Goal: Task Accomplishment & Management: Use online tool/utility

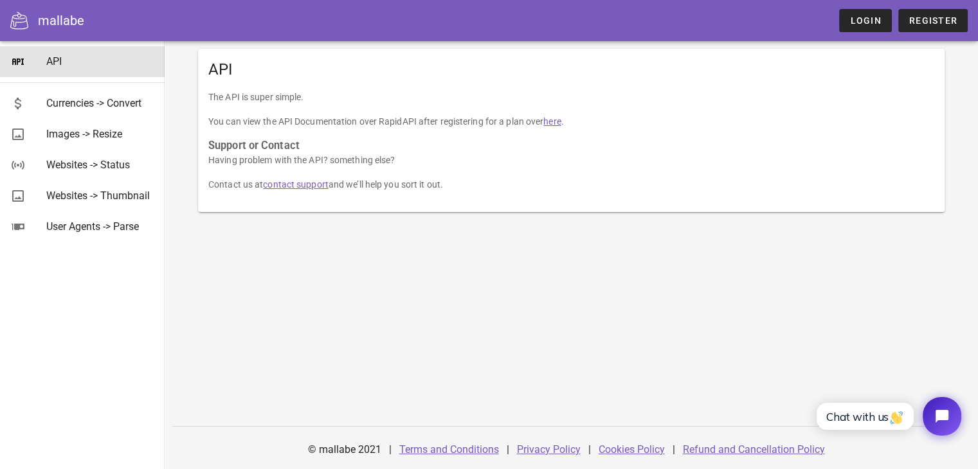
click at [270, 222] on div "API The API is super simple. You can view the API Documentation over RapidAPI a…" at bounding box center [571, 158] width 762 height 235
click at [213, 80] on div "API" at bounding box center [571, 69] width 746 height 41
click at [70, 103] on div "Currencies -> Convert" at bounding box center [100, 103] width 108 height 12
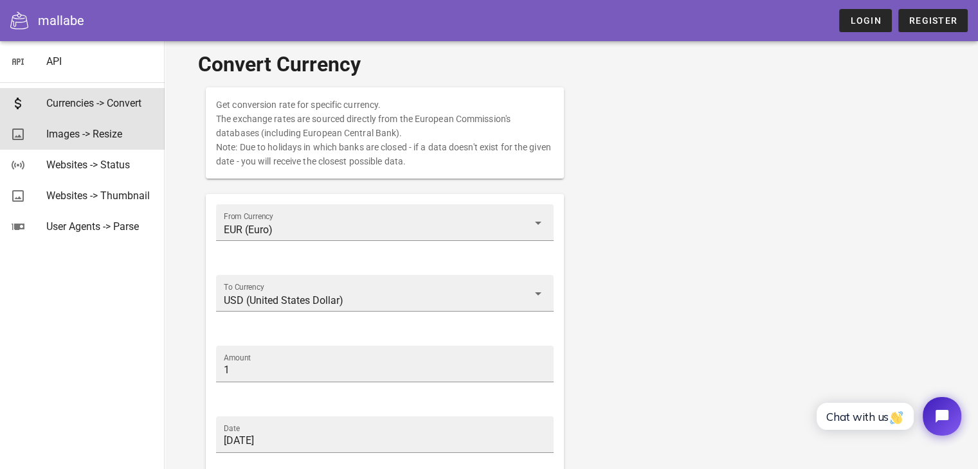
click at [123, 139] on div "Images -> Resize" at bounding box center [100, 134] width 108 height 12
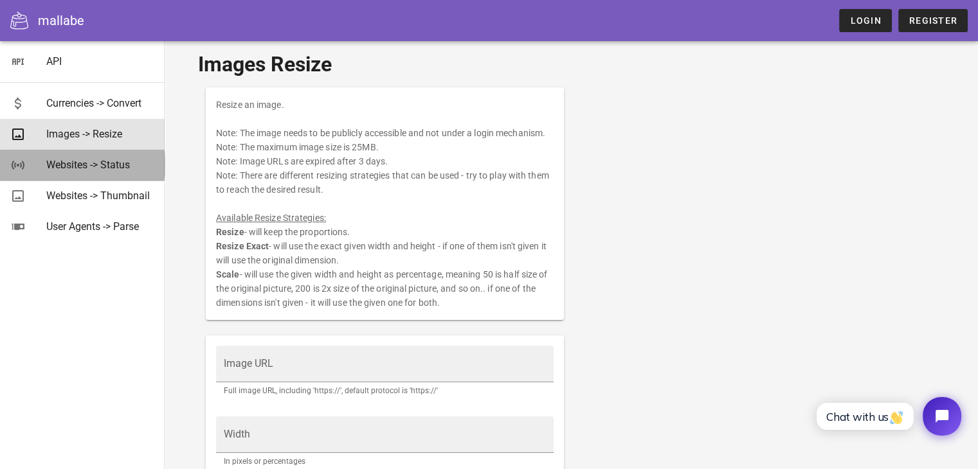
click at [100, 168] on div "Websites -> Status" at bounding box center [100, 165] width 108 height 12
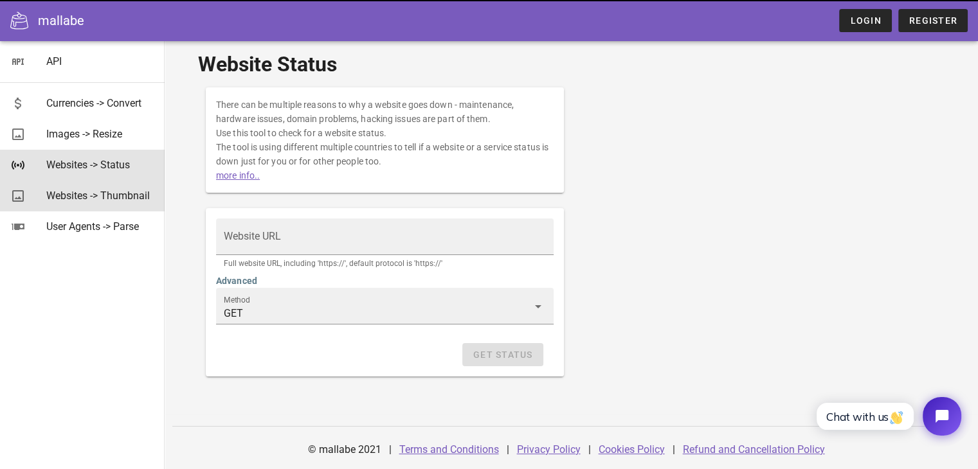
click at [90, 195] on div "Websites -> Thumbnail" at bounding box center [100, 196] width 108 height 12
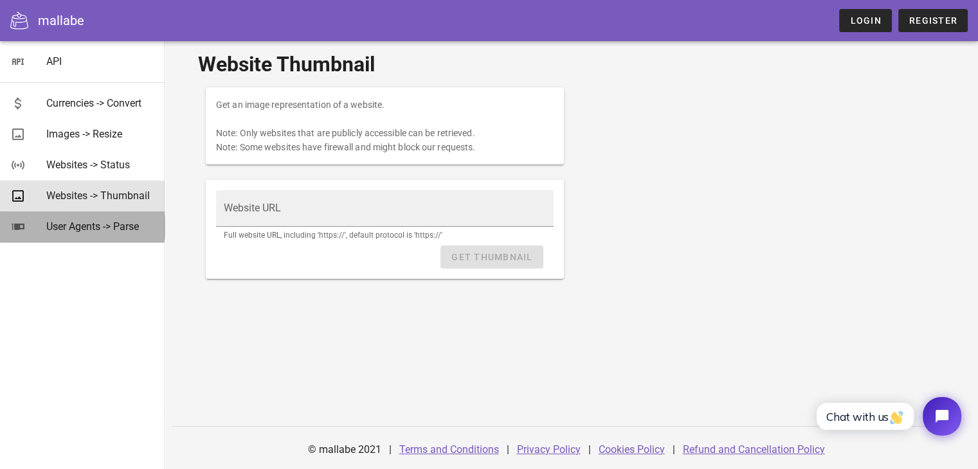
click at [75, 221] on div "User Agents -> Parse" at bounding box center [100, 226] width 108 height 12
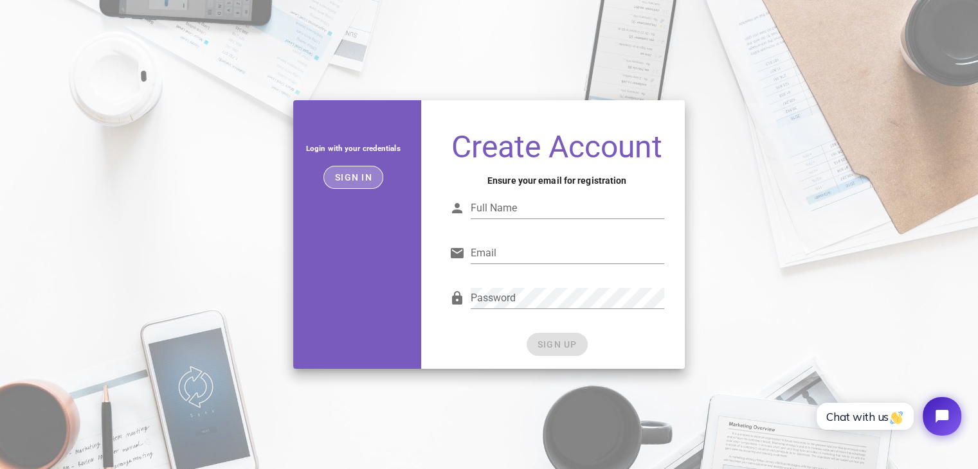
click at [358, 184] on button "Sign in" at bounding box center [353, 177] width 60 height 23
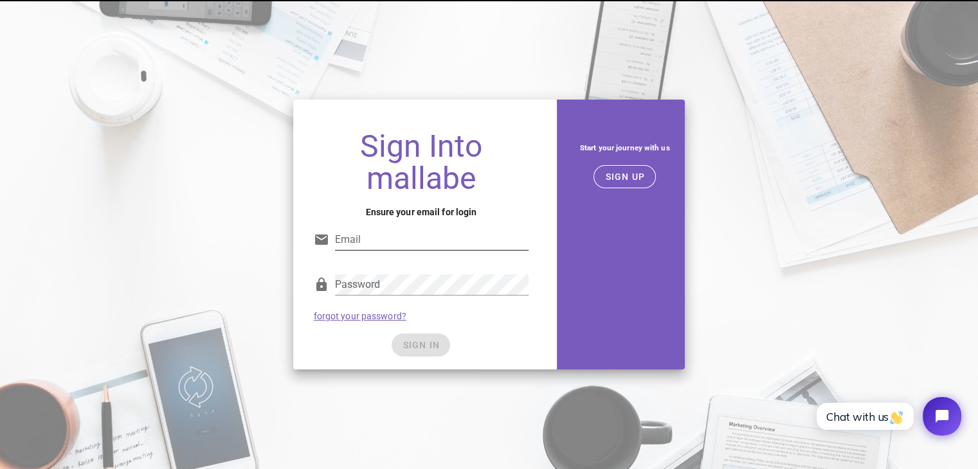
click at [375, 238] on input "Email" at bounding box center [432, 239] width 194 height 21
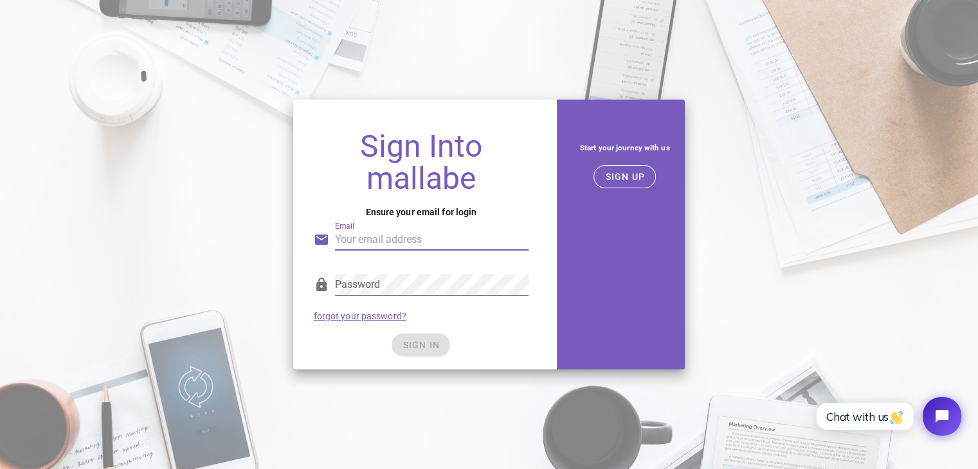
type input "dai.tran@cp-invest.net"
click at [628, 181] on span "SIGN UP" at bounding box center [624, 177] width 40 height 10
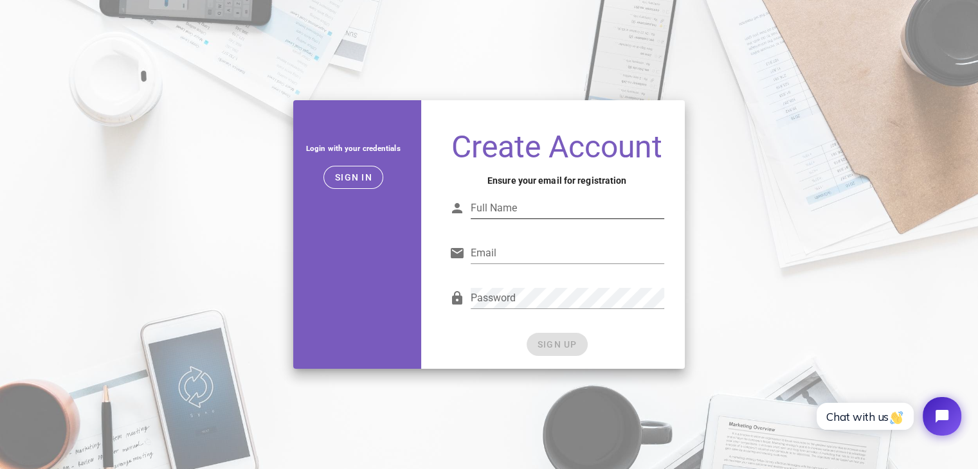
click at [499, 210] on input "Full Name" at bounding box center [567, 208] width 194 height 21
type input "d"
type input "Dyaln tran"
click at [446, 276] on div "Email dai Email is not valid." at bounding box center [557, 255] width 231 height 45
click at [495, 247] on input "dai" at bounding box center [567, 253] width 194 height 21
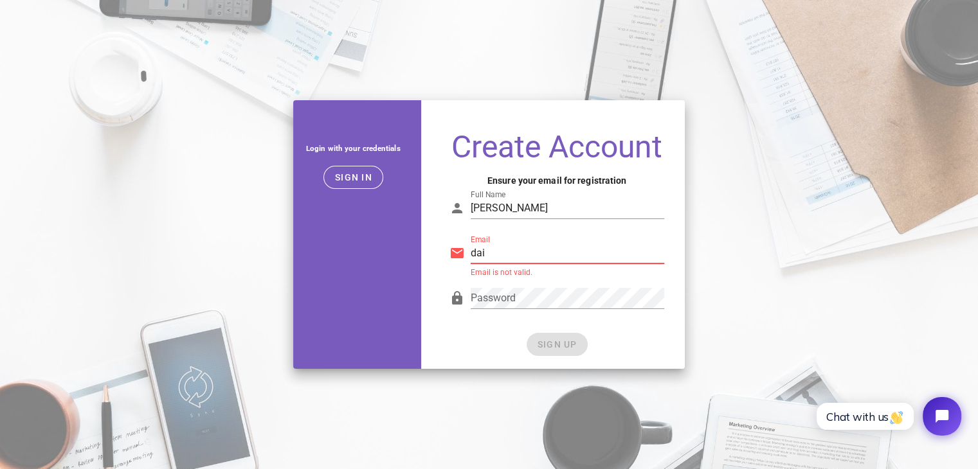
type input "dai.tran@cp-invest.net"
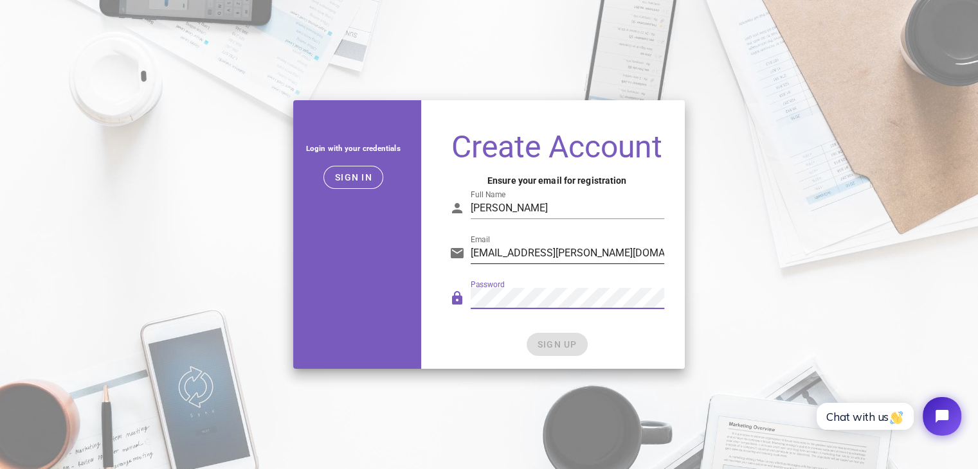
click at [483, 335] on div "SIGN UP" at bounding box center [556, 344] width 215 height 23
click at [537, 340] on span "SIGN UP" at bounding box center [557, 344] width 40 height 10
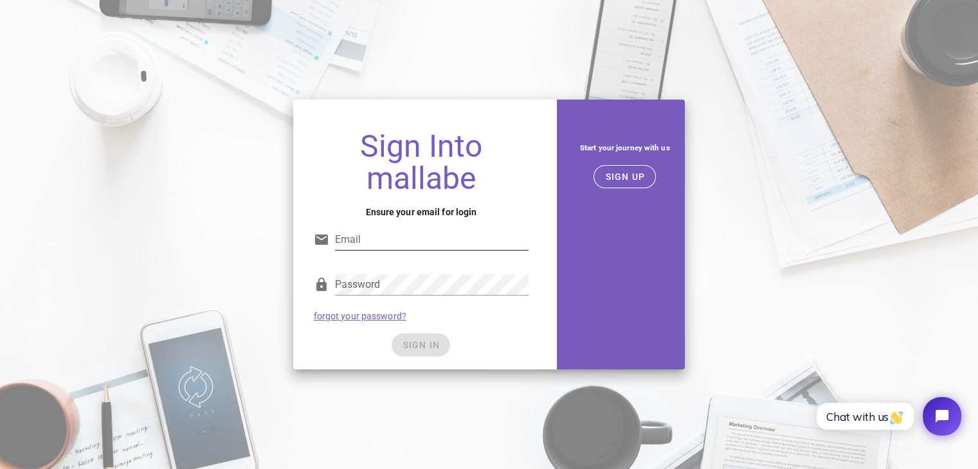
click at [376, 231] on input "Email" at bounding box center [432, 239] width 194 height 21
type input "dai.tran@cp-invest.net"
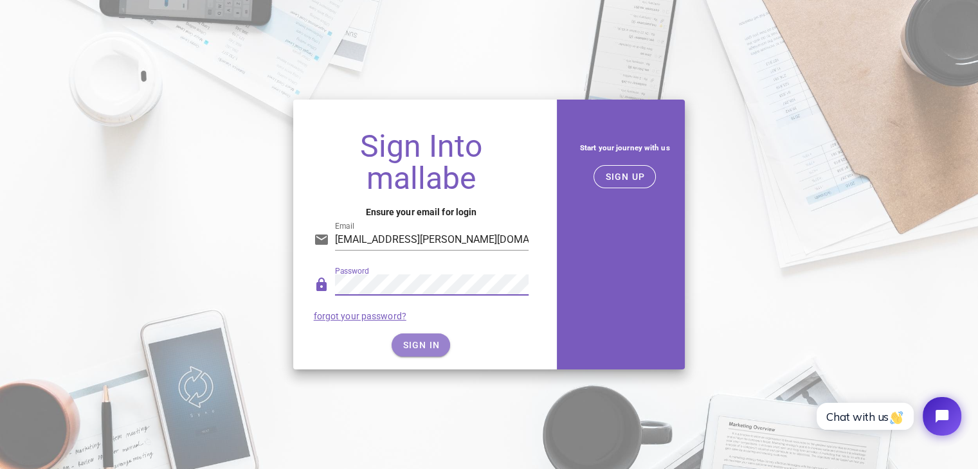
click at [420, 341] on span "SIGN IN" at bounding box center [421, 345] width 38 height 10
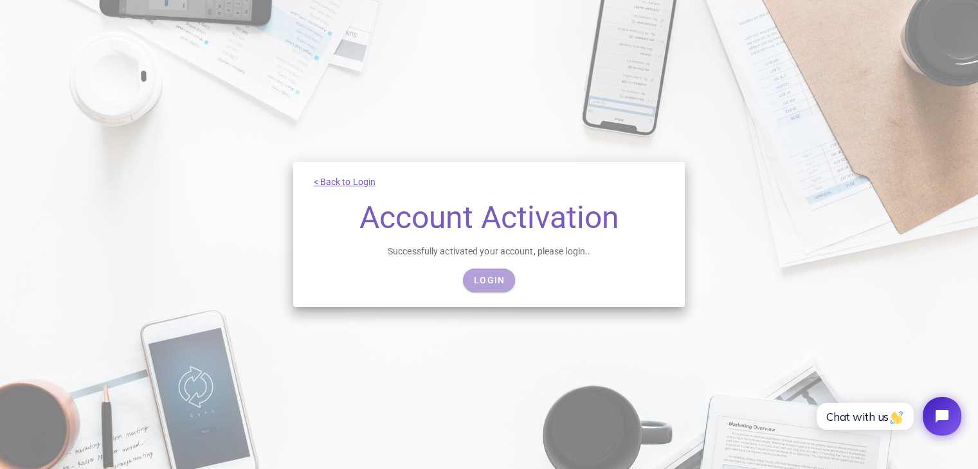
click at [494, 284] on span "Login" at bounding box center [488, 280] width 31 height 10
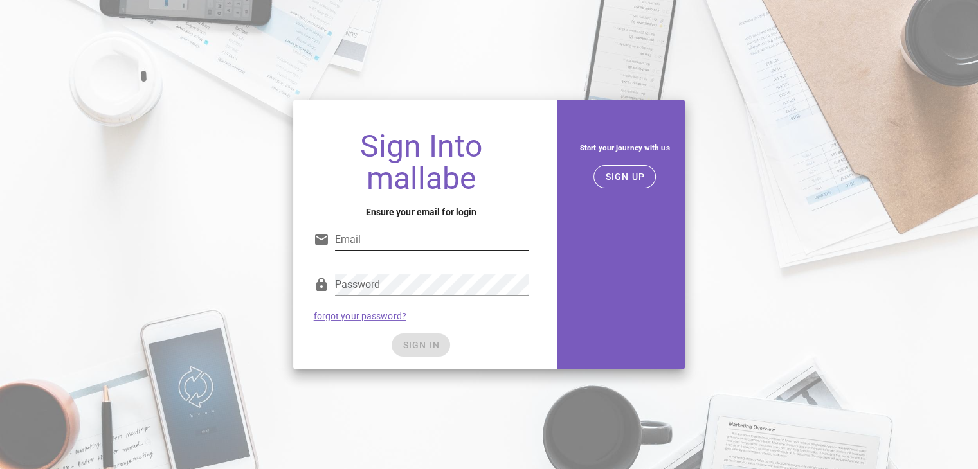
click at [404, 229] on input "Email" at bounding box center [432, 239] width 194 height 21
type input "dai.tran@cp-invest.net"
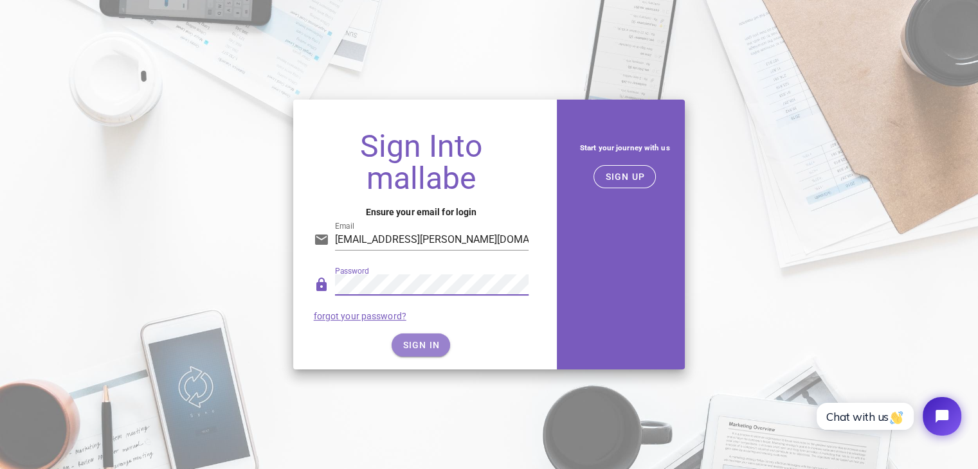
click at [416, 341] on span "SIGN IN" at bounding box center [421, 345] width 38 height 10
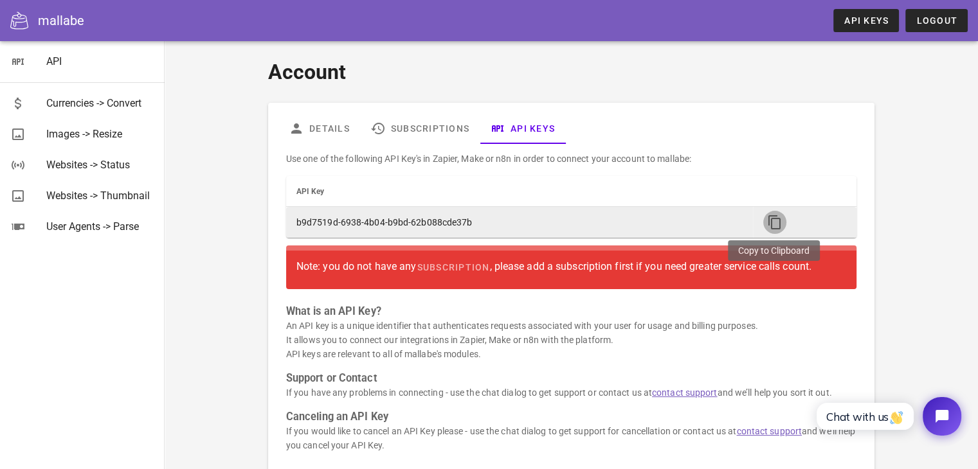
click at [772, 219] on icon "button" at bounding box center [774, 222] width 15 height 15
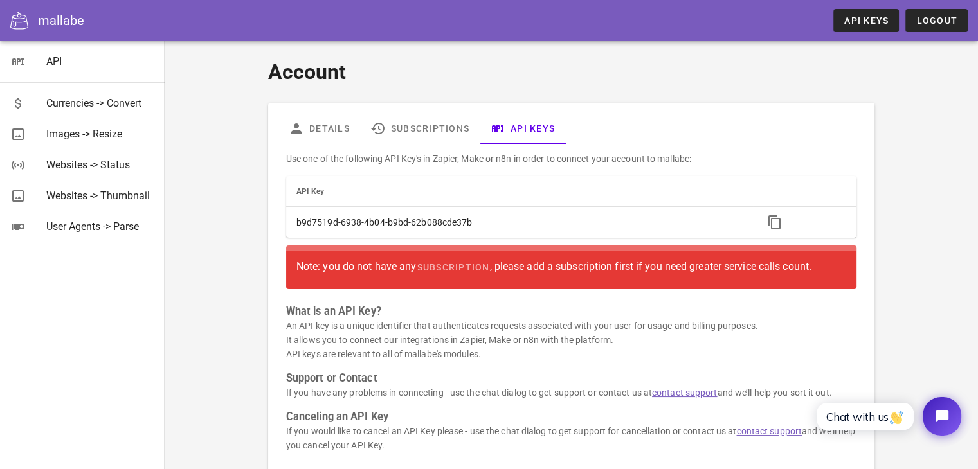
scroll to position [84, 0]
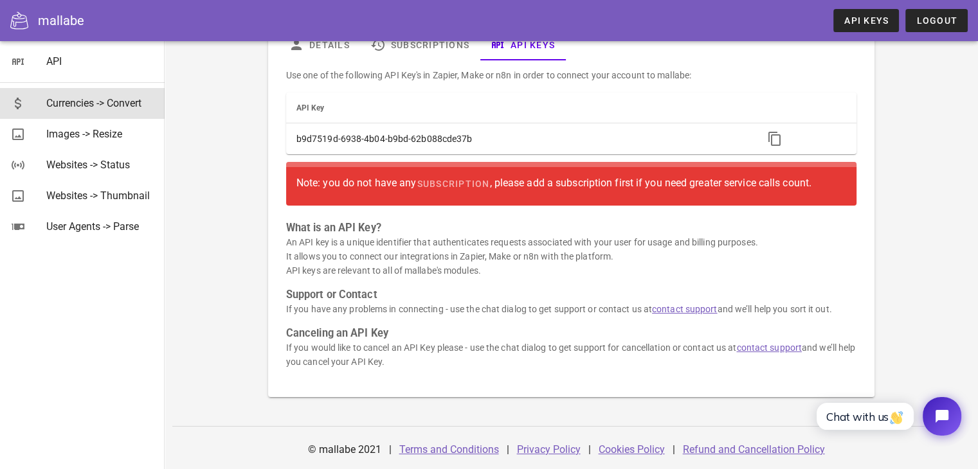
click at [134, 106] on div "Currencies -> Convert" at bounding box center [100, 103] width 108 height 12
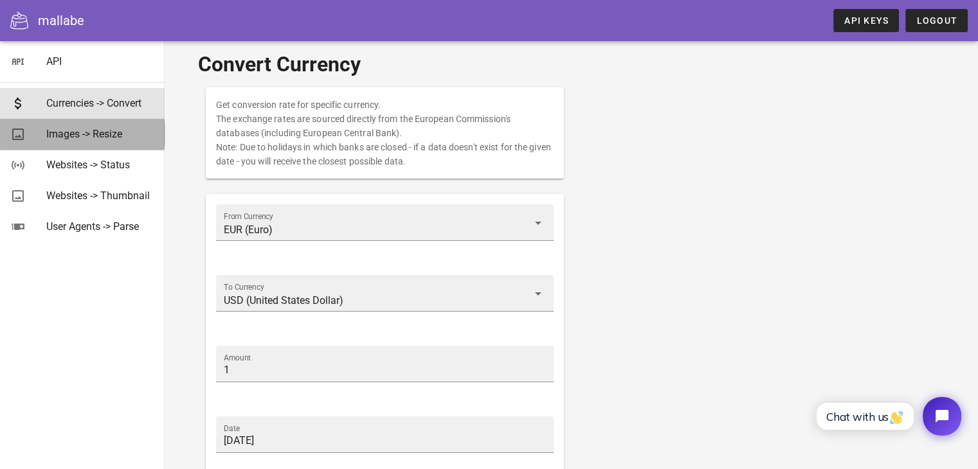
click at [100, 128] on div "Images -> Resize" at bounding box center [100, 134] width 108 height 12
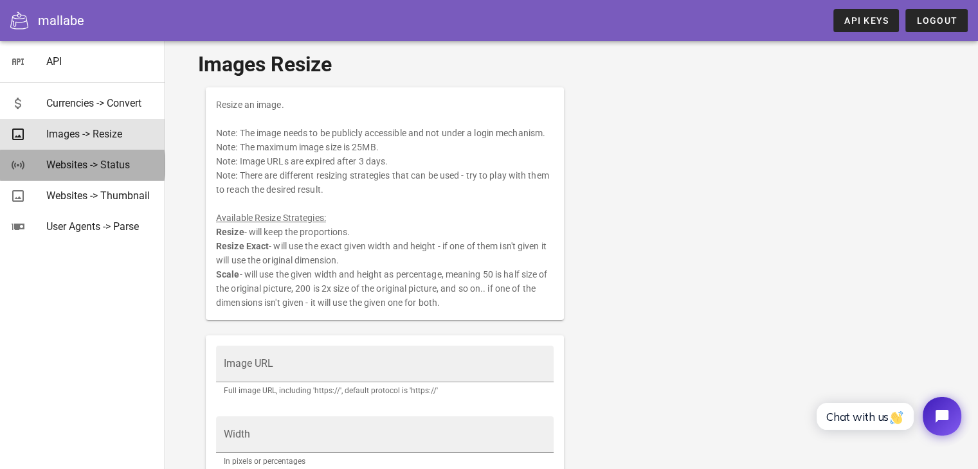
click at [81, 162] on div "Websites -> Status" at bounding box center [100, 165] width 108 height 12
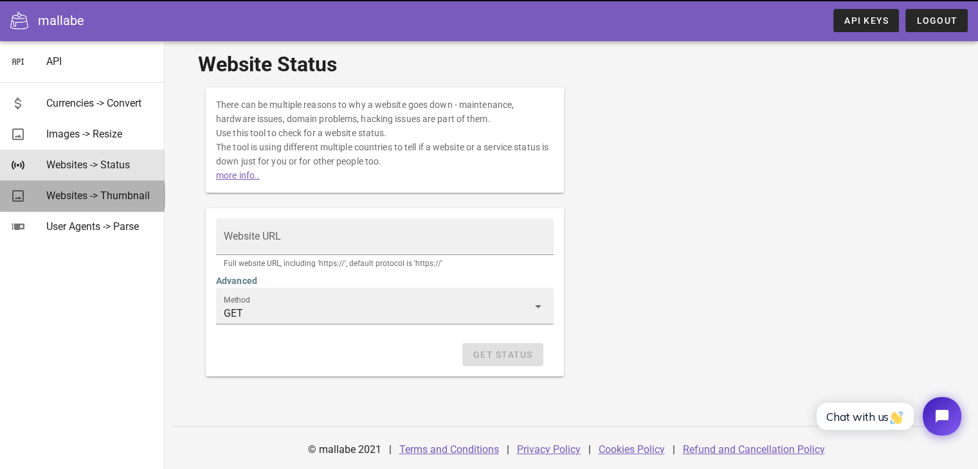
click at [86, 191] on div "Websites -> Thumbnail" at bounding box center [100, 196] width 108 height 12
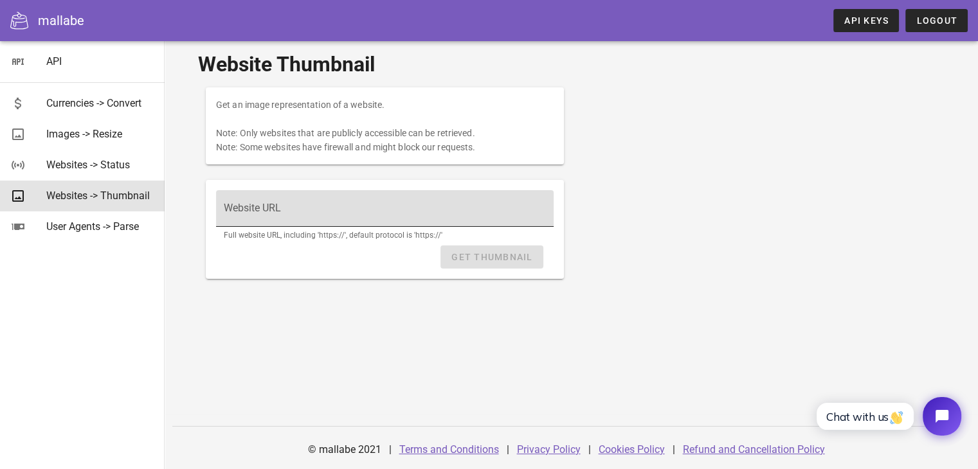
click at [240, 206] on div "Website URL" at bounding box center [385, 208] width 322 height 36
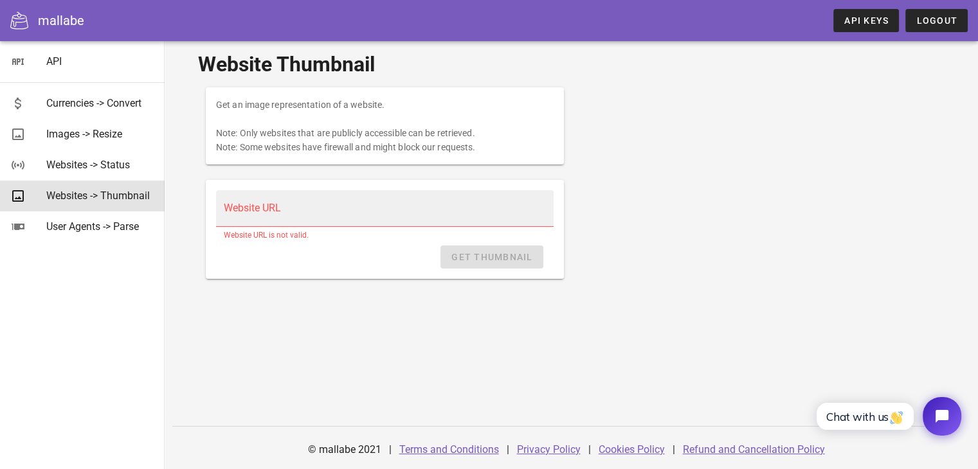
click at [206, 199] on div "Website URL Website URL is not valid. Get [GEOGRAPHIC_DATA]" at bounding box center [385, 229] width 358 height 99
click at [204, 44] on div "Website Thumbnail Get an image representation of a website. Note: Only websites…" at bounding box center [571, 196] width 762 height 310
click at [82, 224] on div "User Agents -> Parse" at bounding box center [100, 226] width 108 height 12
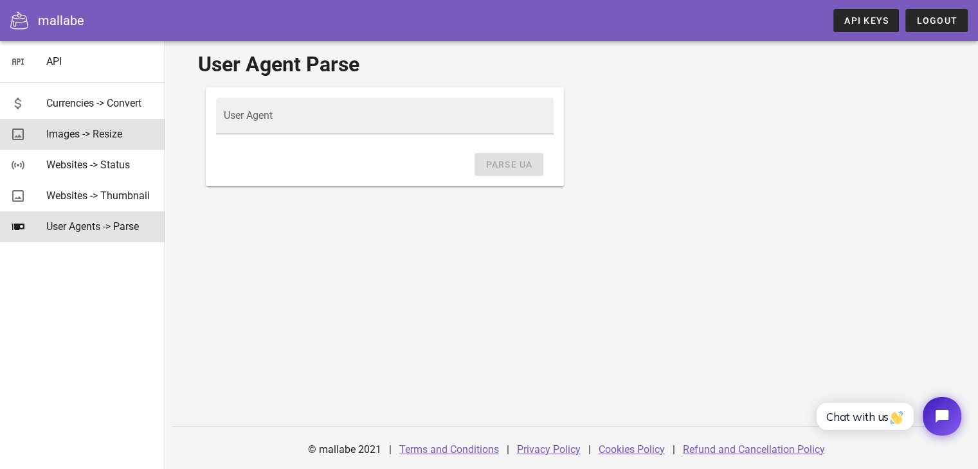
click at [108, 132] on div "Images -> Resize" at bounding box center [100, 134] width 108 height 12
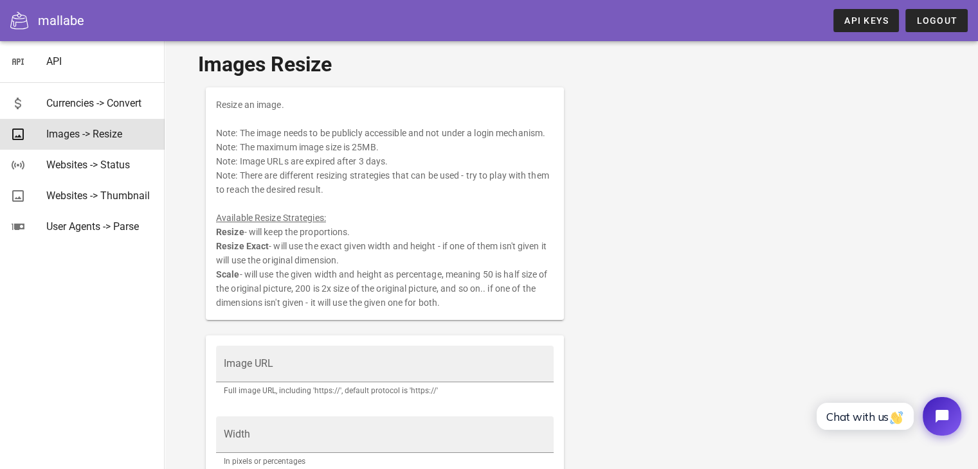
scroll to position [214, 0]
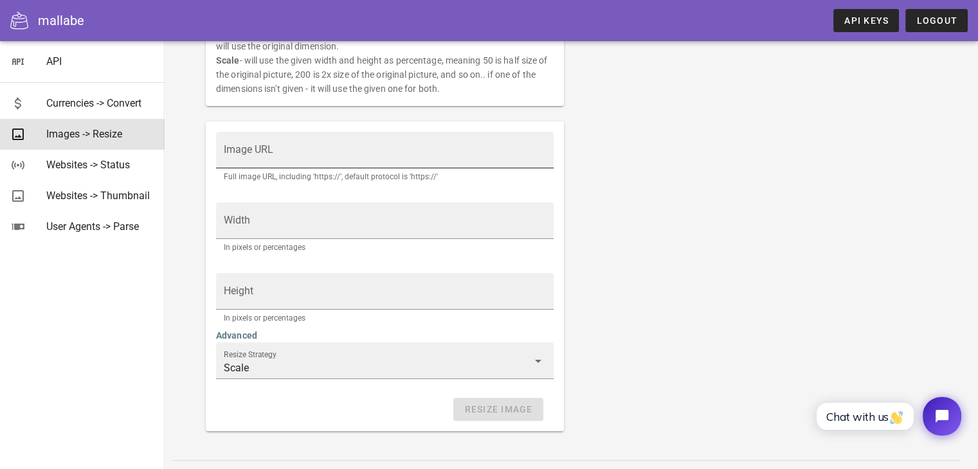
click at [316, 168] on div "Image URL Full image URL, including 'https://', default protocol is 'https://'" at bounding box center [384, 159] width 337 height 55
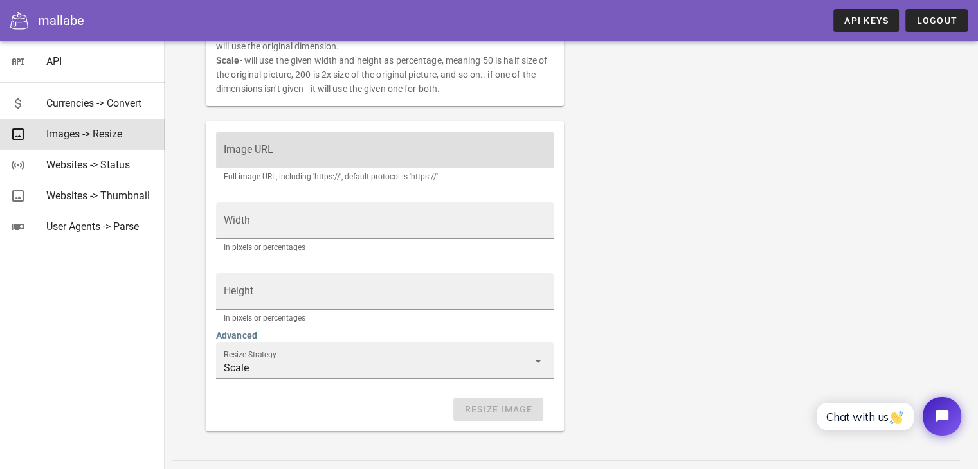
click at [319, 152] on input "Image URL" at bounding box center [385, 156] width 322 height 21
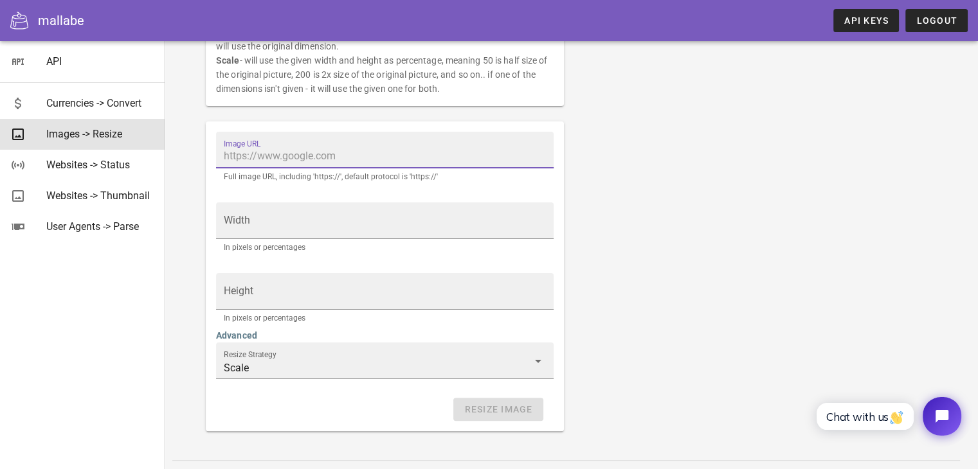
paste input "[URL][DOMAIN_NAME]"
type input "[URL][DOMAIN_NAME]"
click at [679, 188] on div "Resize an image. Note: The image needs to be publicly accessible and not under …" at bounding box center [571, 152] width 746 height 573
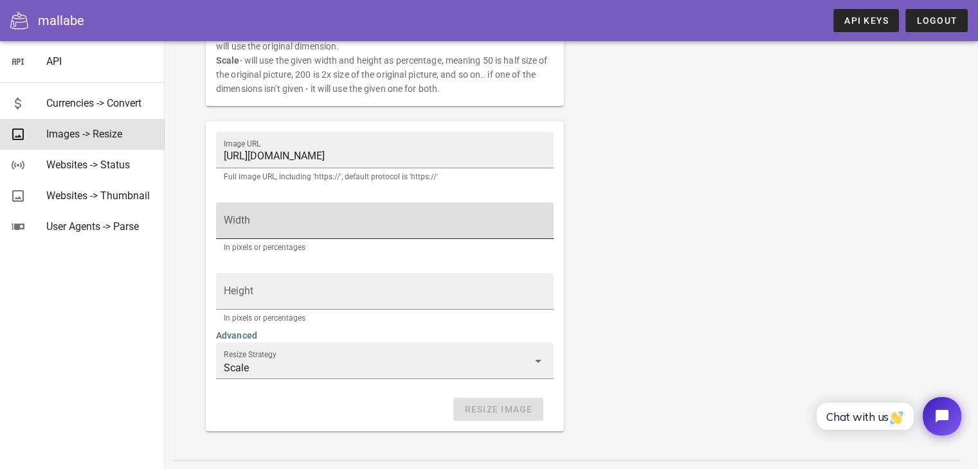
click at [392, 214] on div "Width" at bounding box center [385, 220] width 322 height 36
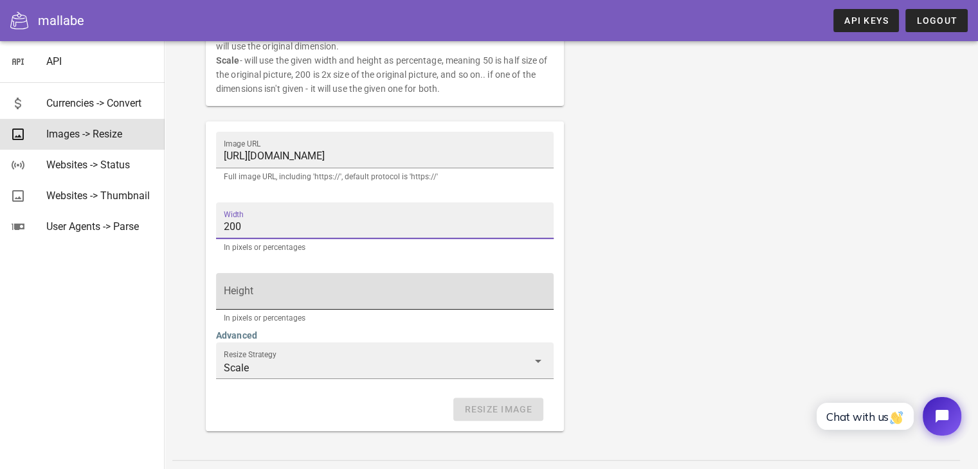
type input "200"
click at [329, 280] on div "Height" at bounding box center [385, 291] width 322 height 36
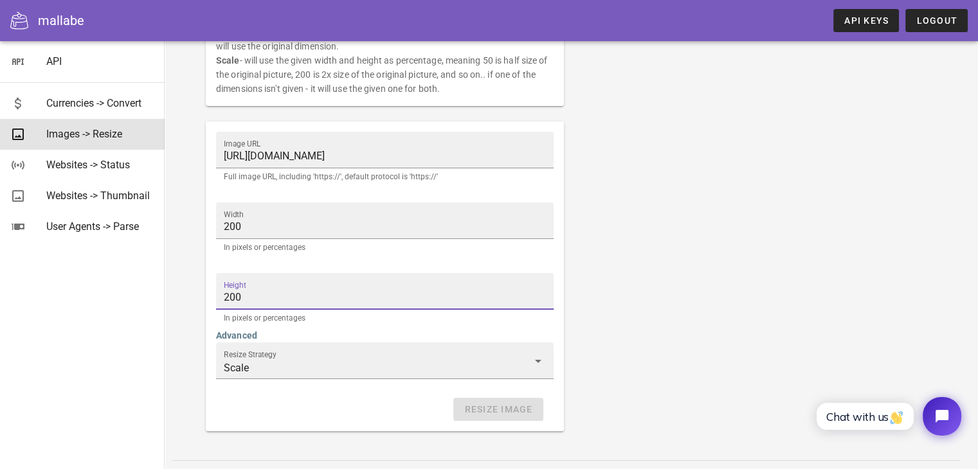
type input "200"
click at [779, 247] on div "Resize an image. Note: The image needs to be publicly accessible and not under …" at bounding box center [571, 152] width 746 height 573
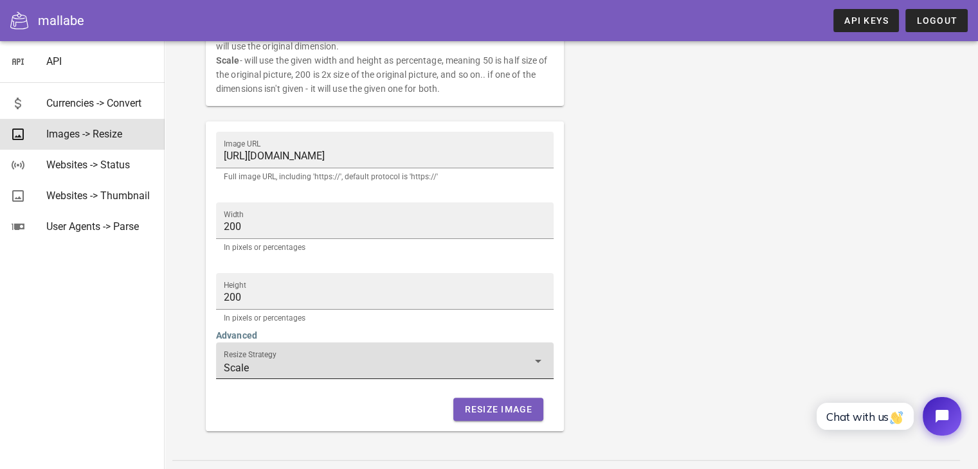
click at [524, 356] on div "Resize Strategy Scale" at bounding box center [385, 361] width 322 height 36
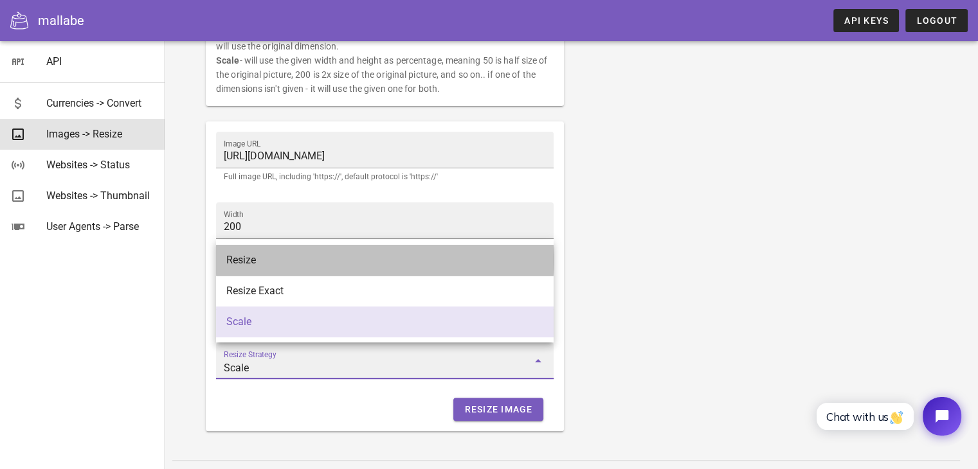
click at [240, 257] on div "Resize" at bounding box center [384, 260] width 317 height 12
type input "Resize"
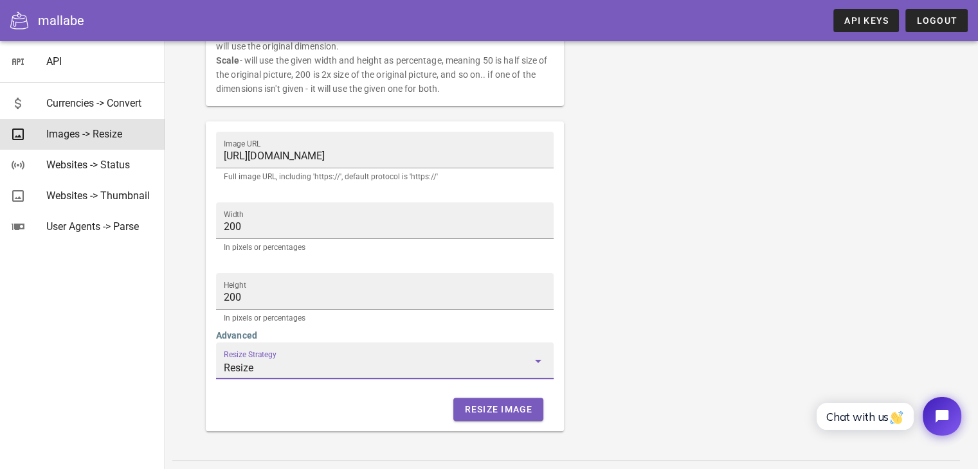
click at [599, 265] on div "Resize an image. Note: The image needs to be publicly accessible and not under …" at bounding box center [571, 152] width 746 height 573
click at [497, 409] on span "Resize Image" at bounding box center [497, 409] width 69 height 10
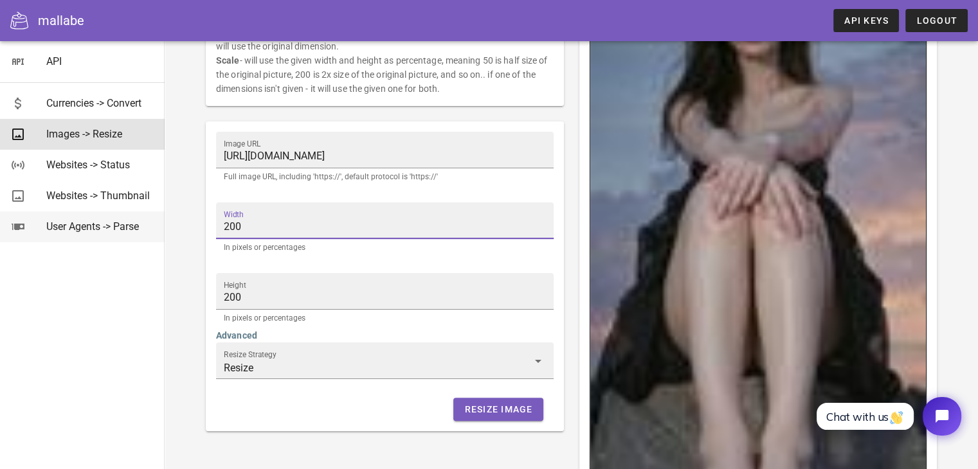
drag, startPoint x: 225, startPoint y: 227, endPoint x: 157, endPoint y: 227, distance: 68.1
click at [157, 227] on div "API Currencies -> Convert Images -> Resize Websites -> Status Websites -> Thumb…" at bounding box center [489, 263] width 978 height 954
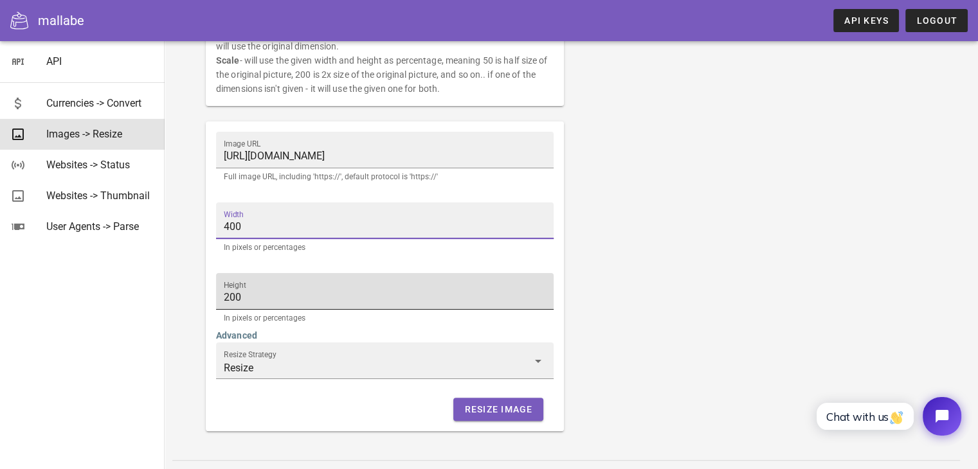
type input "400"
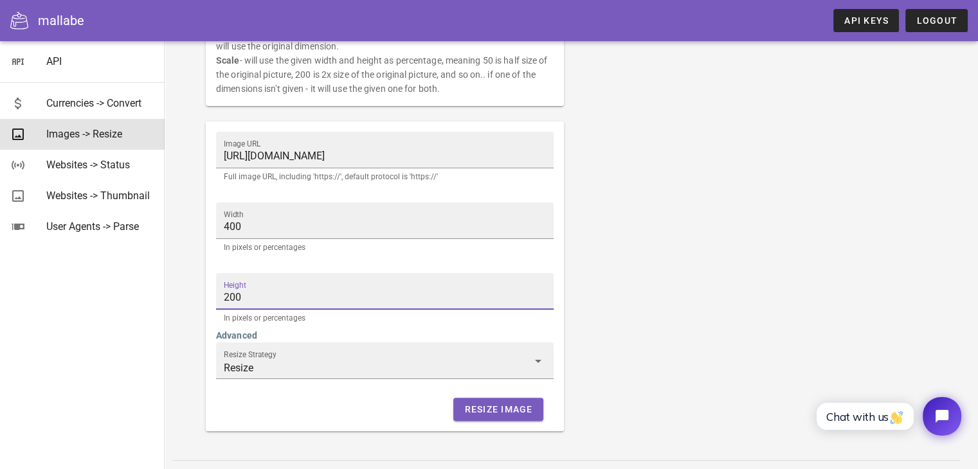
drag, startPoint x: 283, startPoint y: 299, endPoint x: 204, endPoint y: 296, distance: 78.4
click at [204, 296] on div "Image URL [URL][DOMAIN_NAME] Full image URL, including 'https://', default prot…" at bounding box center [384, 276] width 373 height 325
type input "1"
type input "200"
drag, startPoint x: 270, startPoint y: 235, endPoint x: 102, endPoint y: 226, distance: 168.6
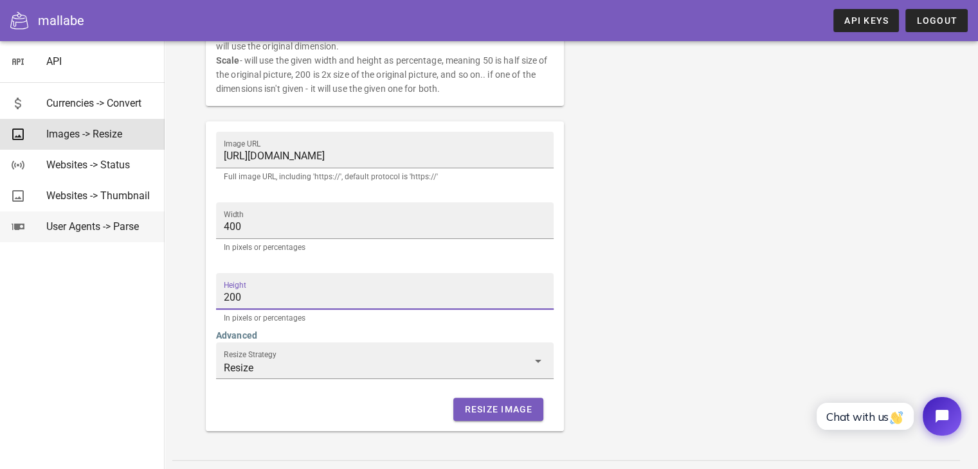
click at [102, 226] on div "API Currencies -> Convert Images -> Resize Websites -> Status Websites -> Thumb…" at bounding box center [489, 144] width 978 height 717
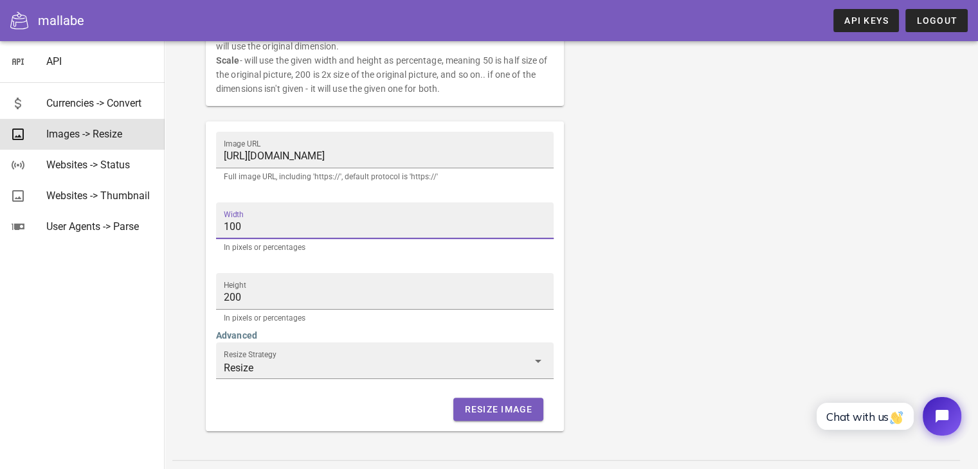
type input "100"
click at [646, 244] on div "Resize an image. Note: The image needs to be publicly accessible and not under …" at bounding box center [571, 152] width 746 height 573
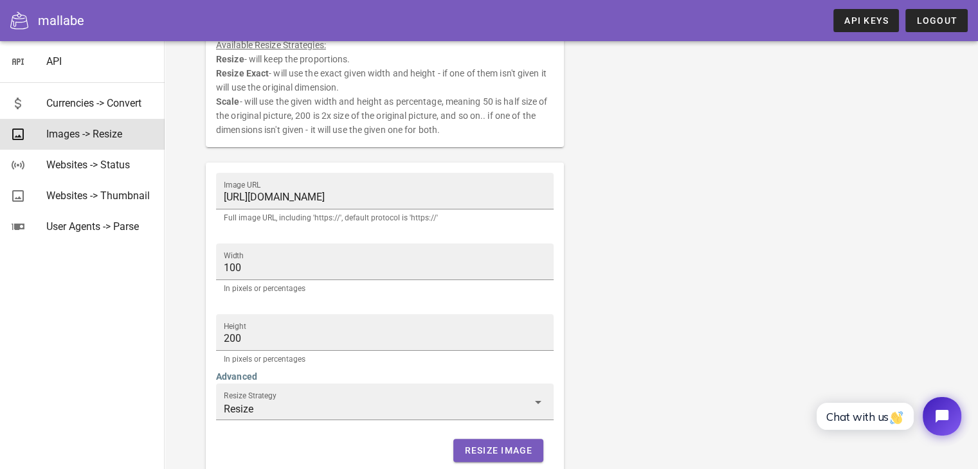
scroll to position [248, 0]
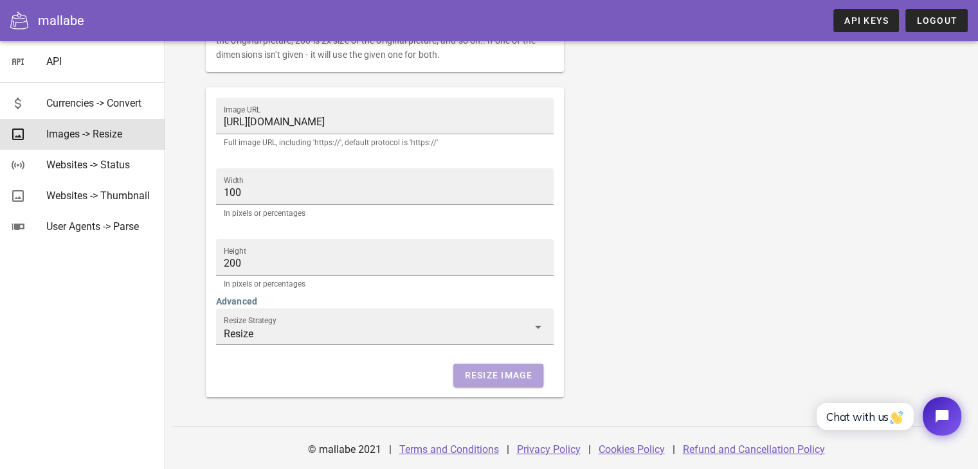
click at [524, 379] on span "Resize Image" at bounding box center [497, 375] width 69 height 10
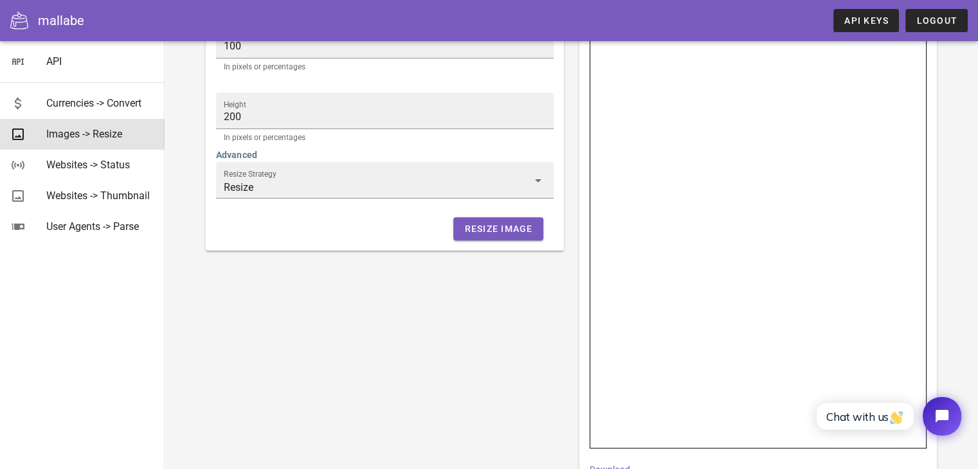
scroll to position [270, 0]
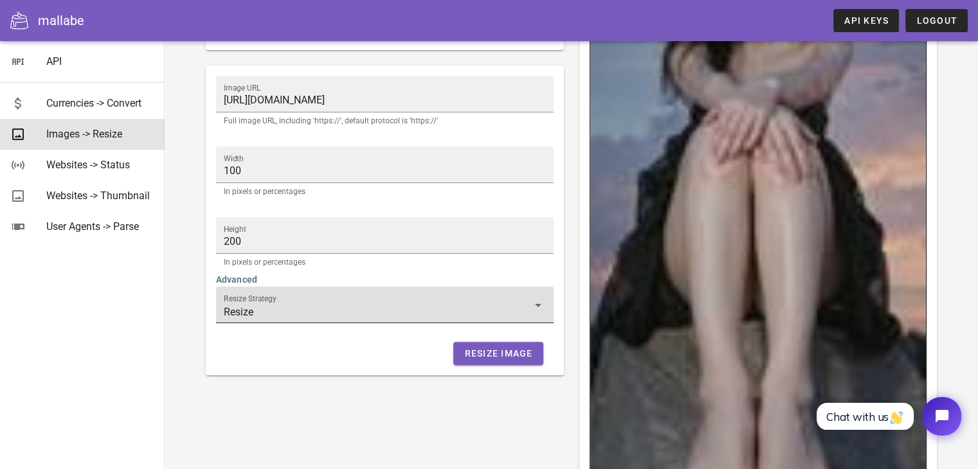
click at [346, 303] on input "Resize" at bounding box center [376, 312] width 304 height 21
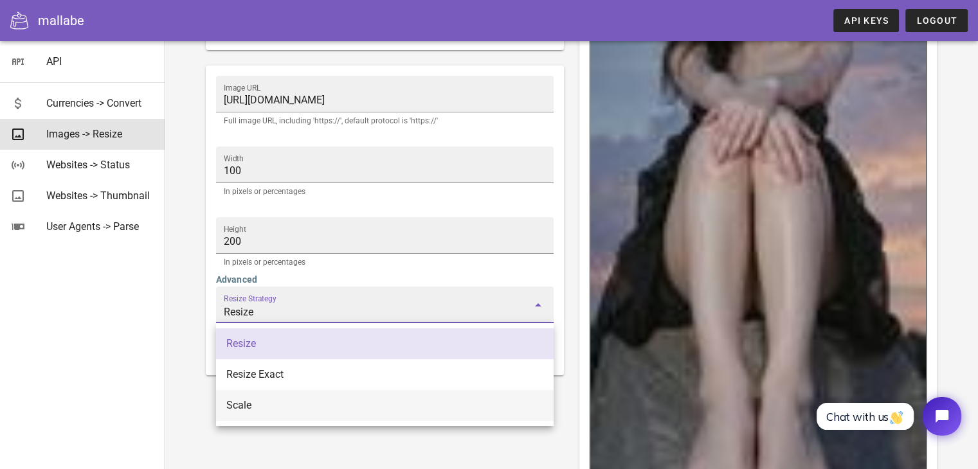
click at [251, 410] on div "Scale" at bounding box center [384, 405] width 317 height 12
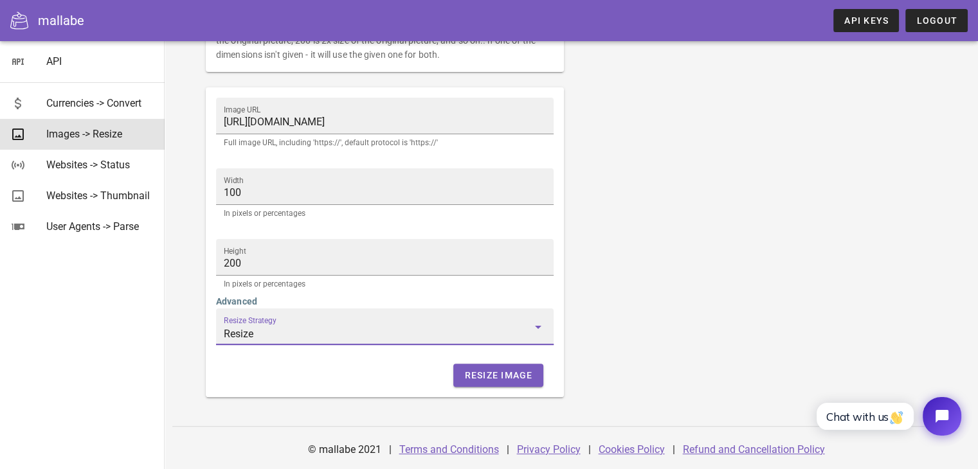
type input "Scale"
click at [287, 389] on div "Image URL [URL][DOMAIN_NAME] Full image URL, including 'https://', default prot…" at bounding box center [385, 242] width 358 height 310
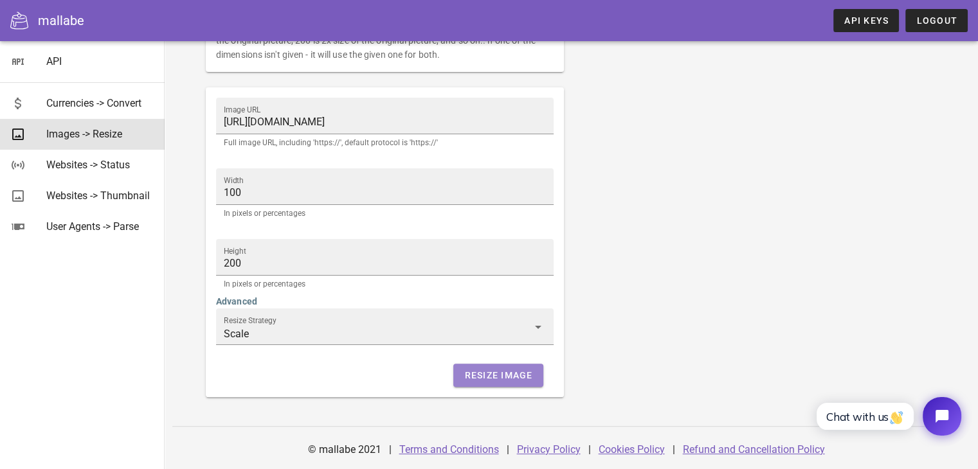
click at [496, 371] on span "Resize Image" at bounding box center [497, 375] width 69 height 10
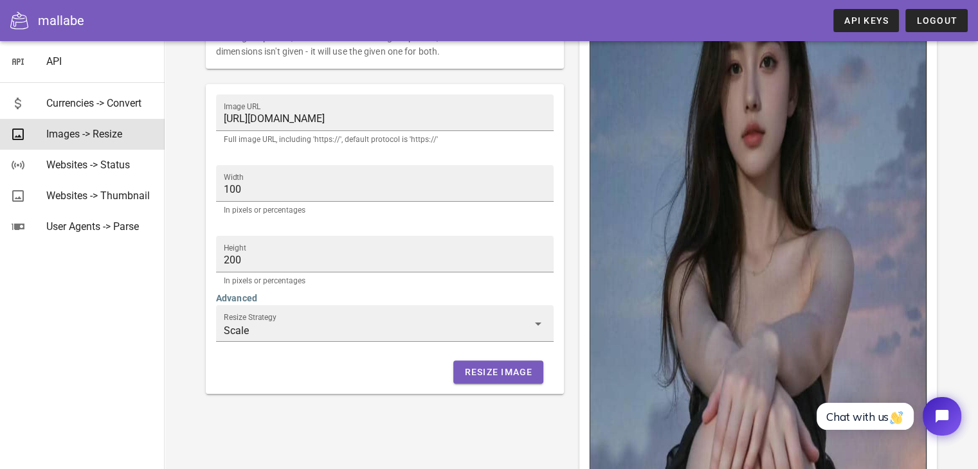
scroll to position [0, 0]
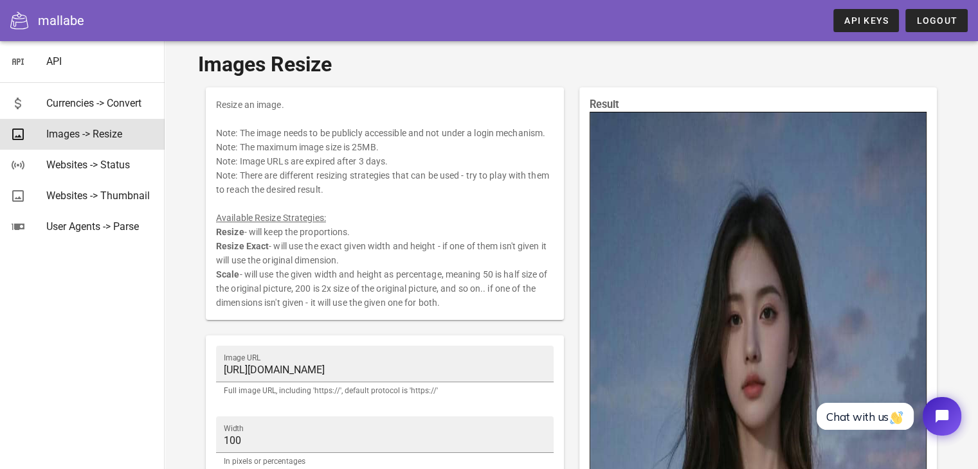
click at [72, 283] on div "API Currencies -> Convert Images -> Resize Websites -> Status Websites -> Thumb…" at bounding box center [82, 255] width 165 height 428
click at [91, 201] on div "Websites -> Thumbnail" at bounding box center [100, 196] width 108 height 12
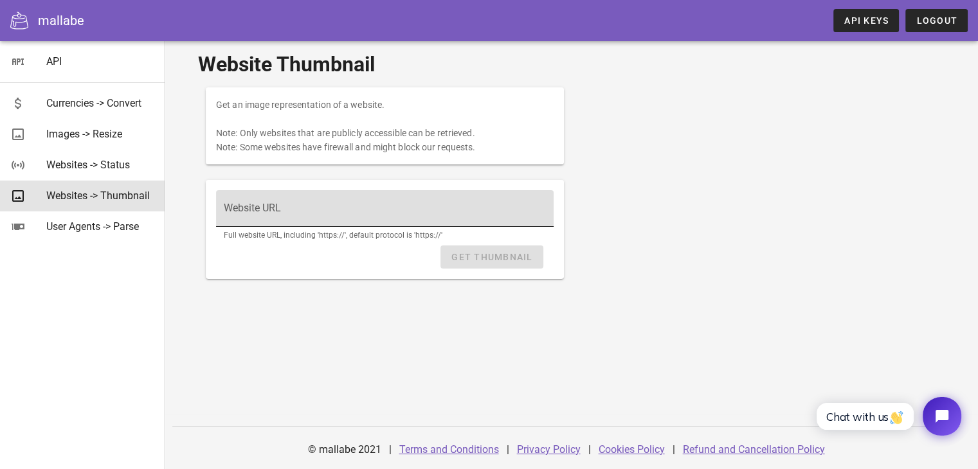
click at [252, 213] on input "Website URL" at bounding box center [385, 214] width 322 height 21
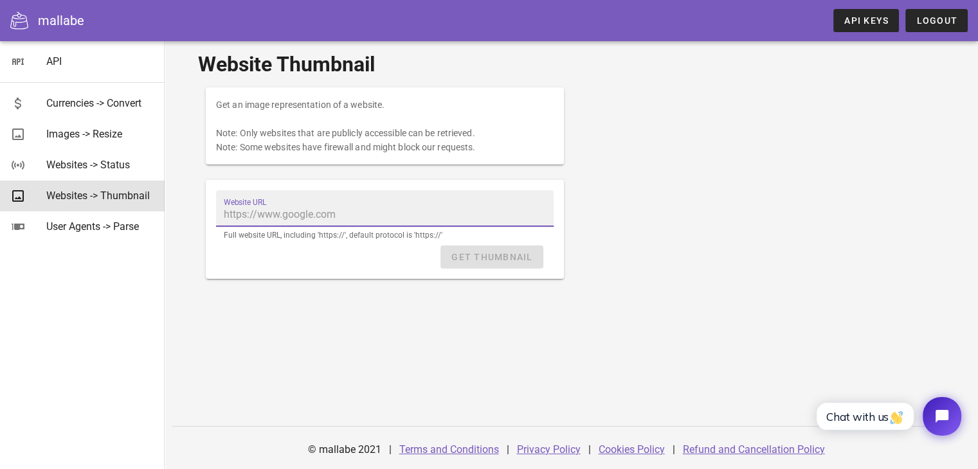
paste input "[URL][DOMAIN_NAME]"
type input "[URL][DOMAIN_NAME]"
click at [295, 291] on div "Website Thumbnail Get an image representation of a website. Note: Only websites…" at bounding box center [571, 196] width 762 height 310
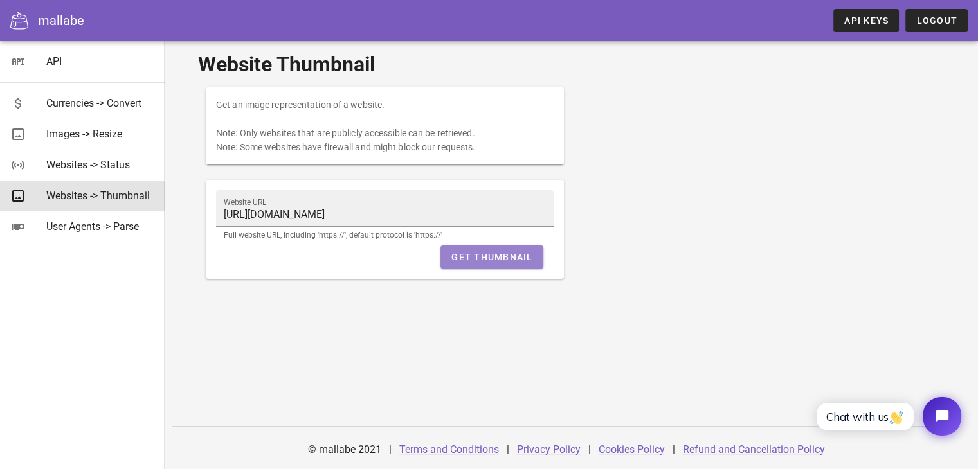
click at [474, 254] on span "Get Thumbnail" at bounding box center [492, 257] width 82 height 10
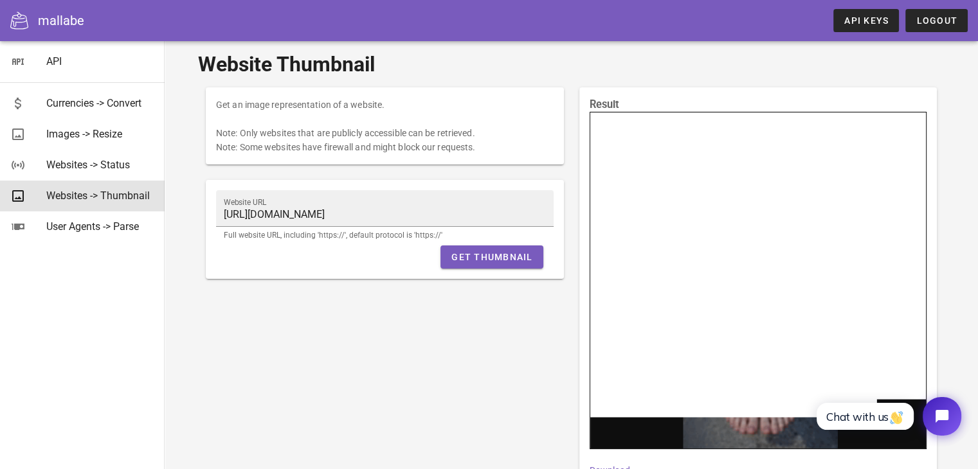
click at [419, 366] on div "Get an image representation of a website. Note: Only websites that are publicly…" at bounding box center [384, 288] width 373 height 416
click at [661, 32] on div "mallabe API Keys Logout" at bounding box center [489, 20] width 978 height 41
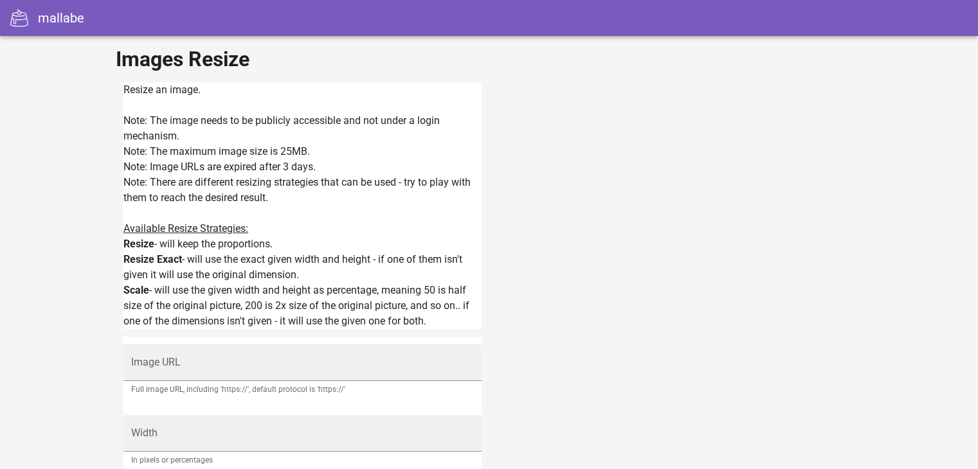
type input "Scale"
